Goal: Task Accomplishment & Management: Manage account settings

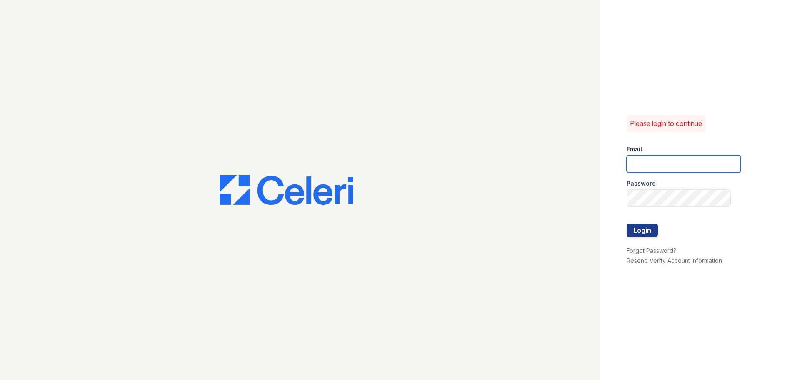
click at [657, 163] on input "email" at bounding box center [684, 163] width 114 height 17
type input "[EMAIL_ADDRESS][DOMAIN_NAME]"
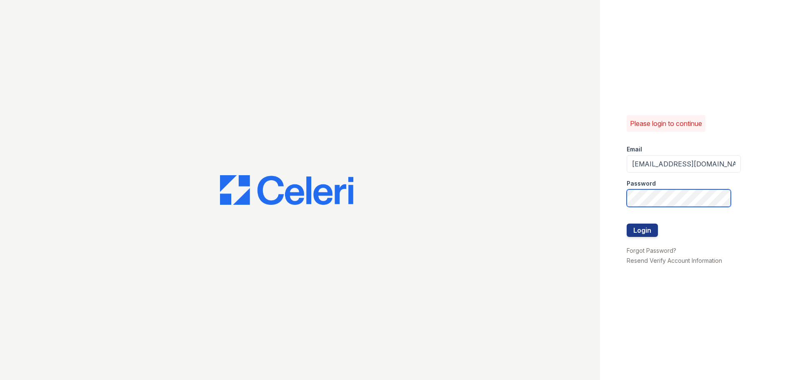
click at [627, 223] on button "Login" at bounding box center [642, 229] width 31 height 13
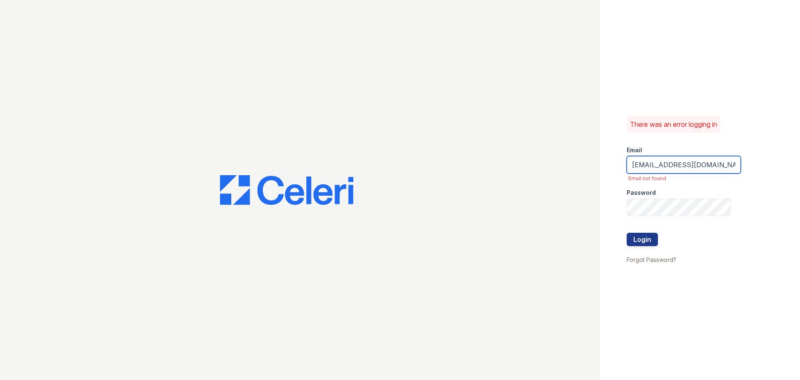
drag, startPoint x: 712, startPoint y: 166, endPoint x: 514, endPoint y: 140, distance: 199.2
click at [514, 140] on div "There was an error logging in Email tcross@trinity-pm.com Email not found Passw…" at bounding box center [400, 190] width 800 height 380
type input "t"
type input "thesocialonhovey@trinity-pm.com"
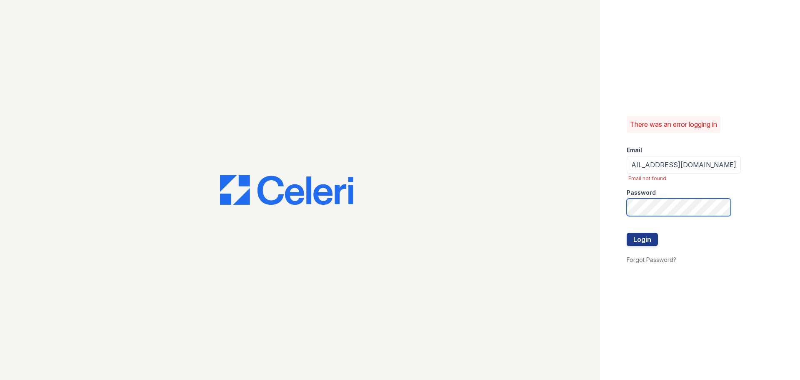
scroll to position [0, 0]
click at [627, 232] on button "Login" at bounding box center [642, 238] width 31 height 13
